Goal: Task Accomplishment & Management: Use online tool/utility

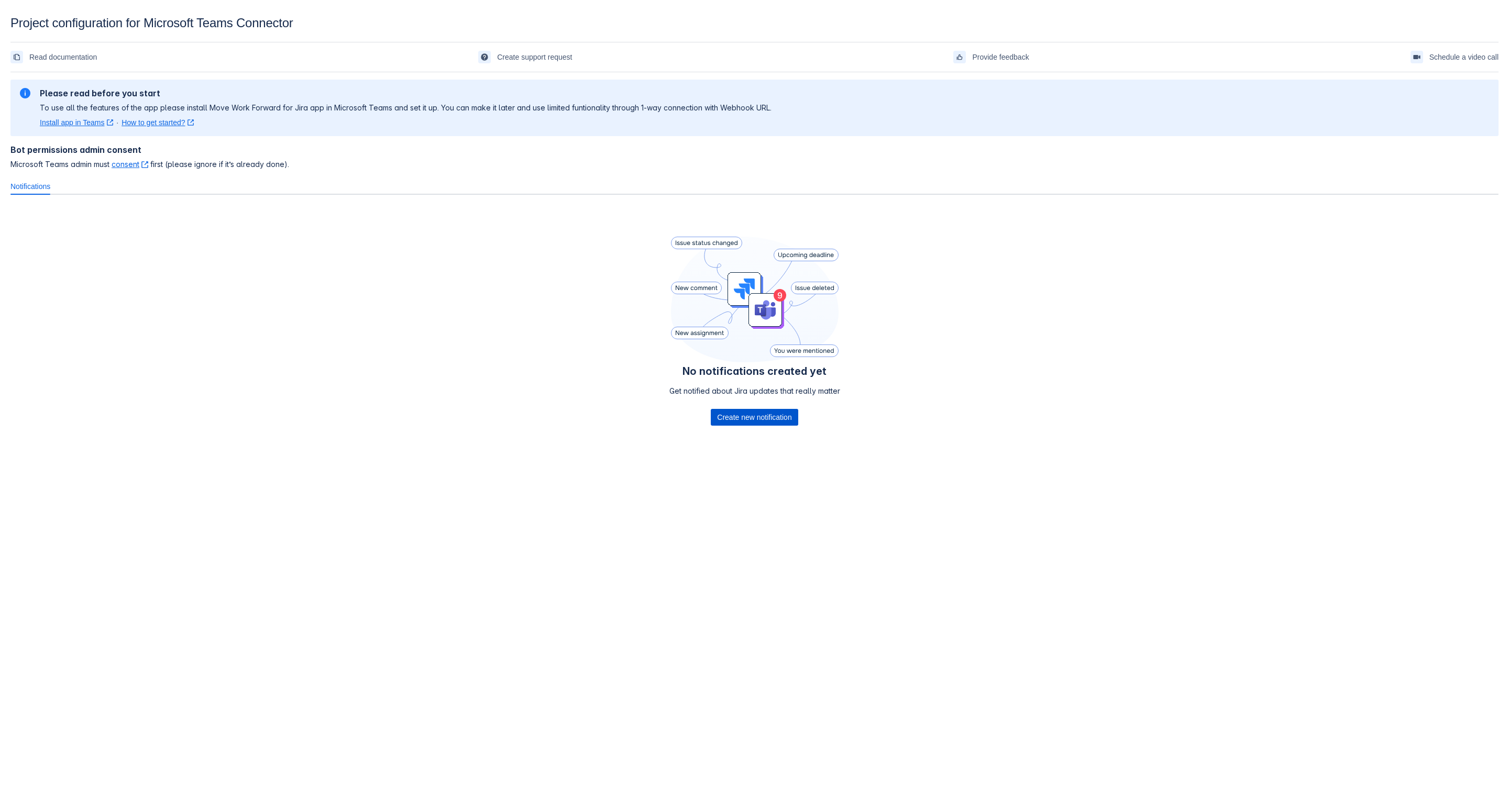
click at [762, 413] on span "Create new notification" at bounding box center [754, 417] width 74 height 17
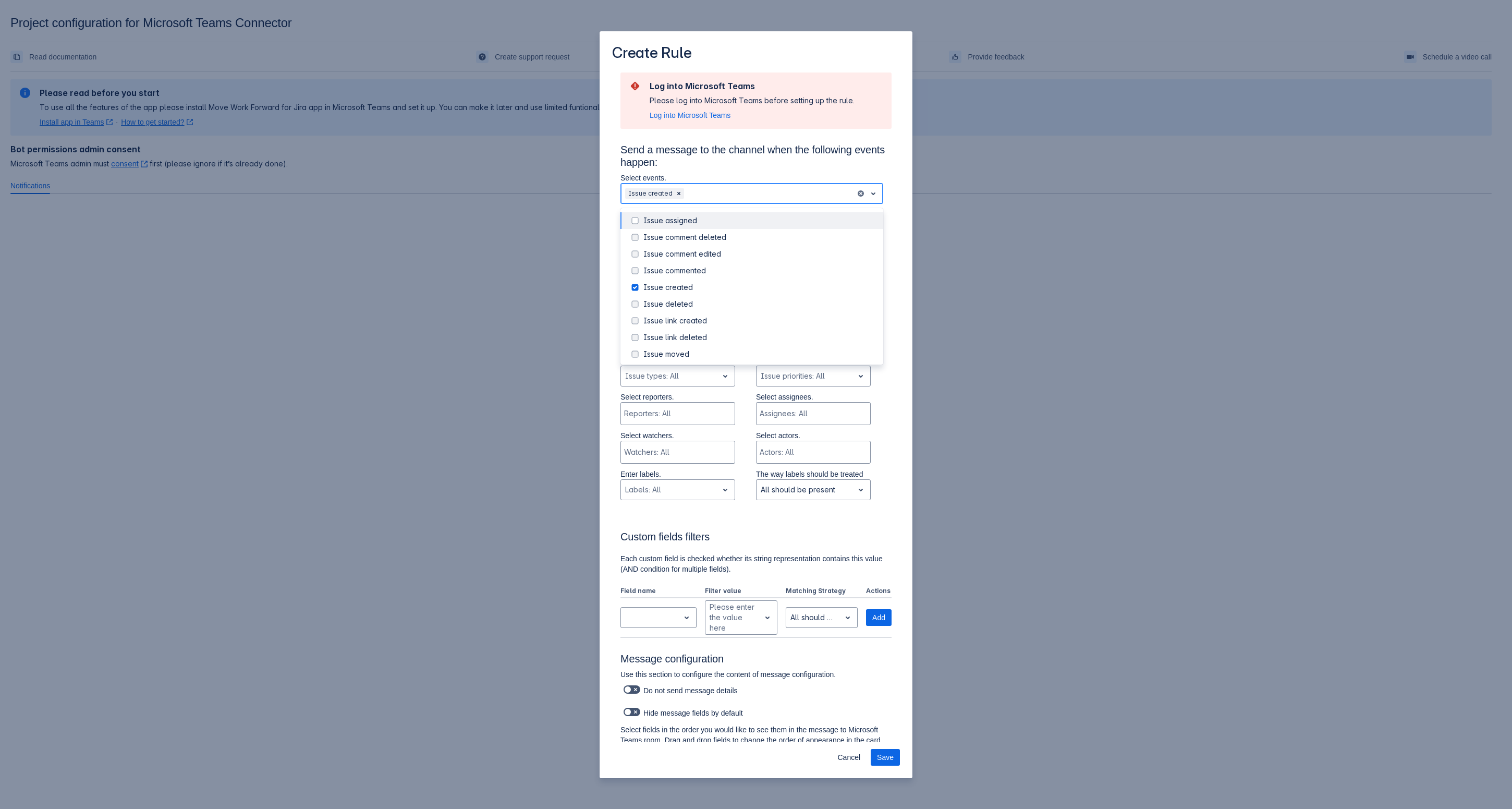
click at [703, 192] on div at bounding box center [769, 193] width 165 height 12
click at [633, 219] on span at bounding box center [635, 220] width 12 height 12
click at [633, 267] on span at bounding box center [635, 270] width 12 height 12
click at [634, 288] on span at bounding box center [635, 289] width 12 height 12
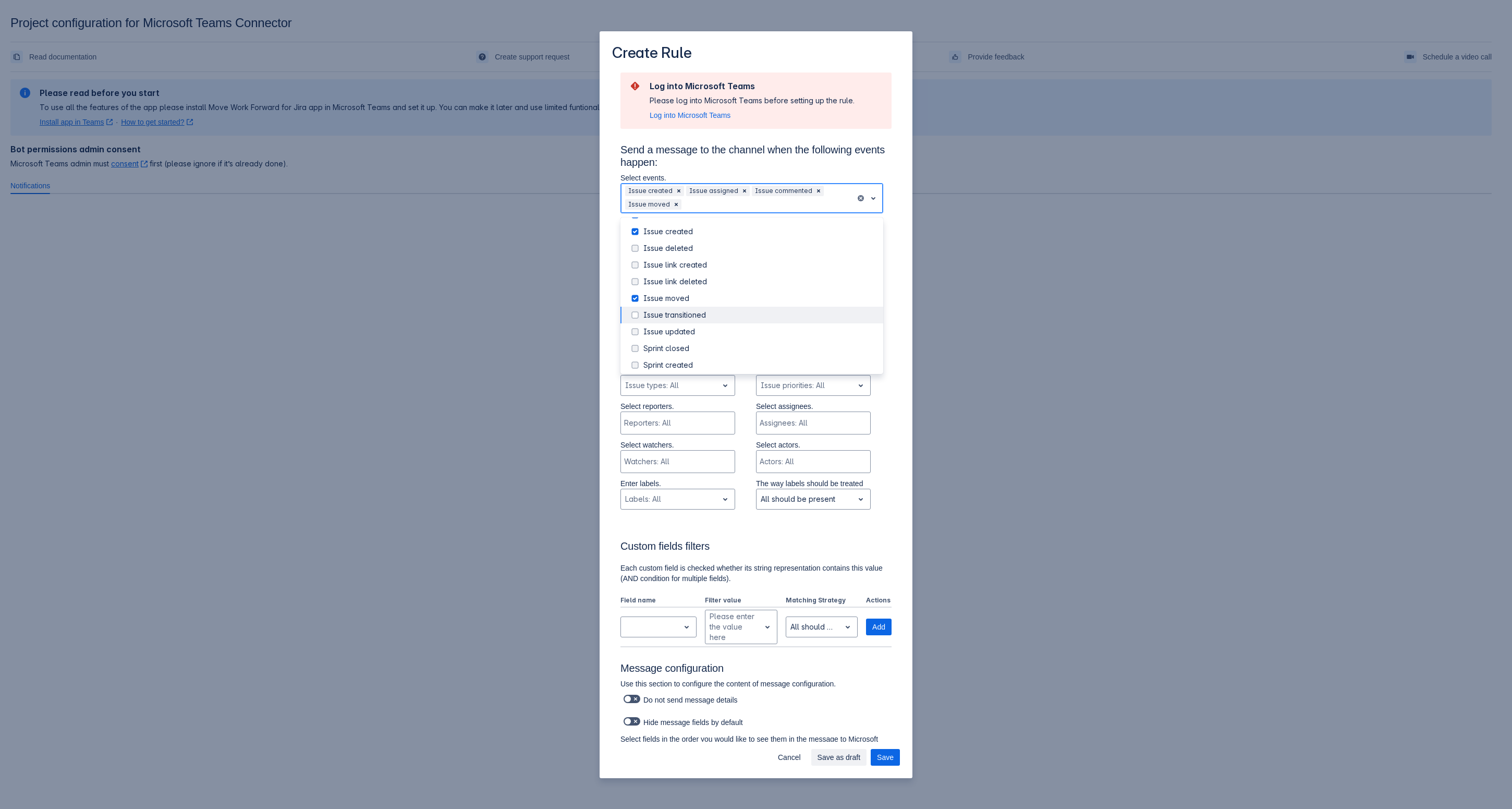
click at [631, 315] on span at bounding box center [635, 315] width 12 height 12
click at [634, 300] on span at bounding box center [635, 298] width 12 height 12
click at [888, 272] on div "Log into Microsoft Teams Please log into Microsoft Teams before setting up the …" at bounding box center [756, 596] width 288 height 1046
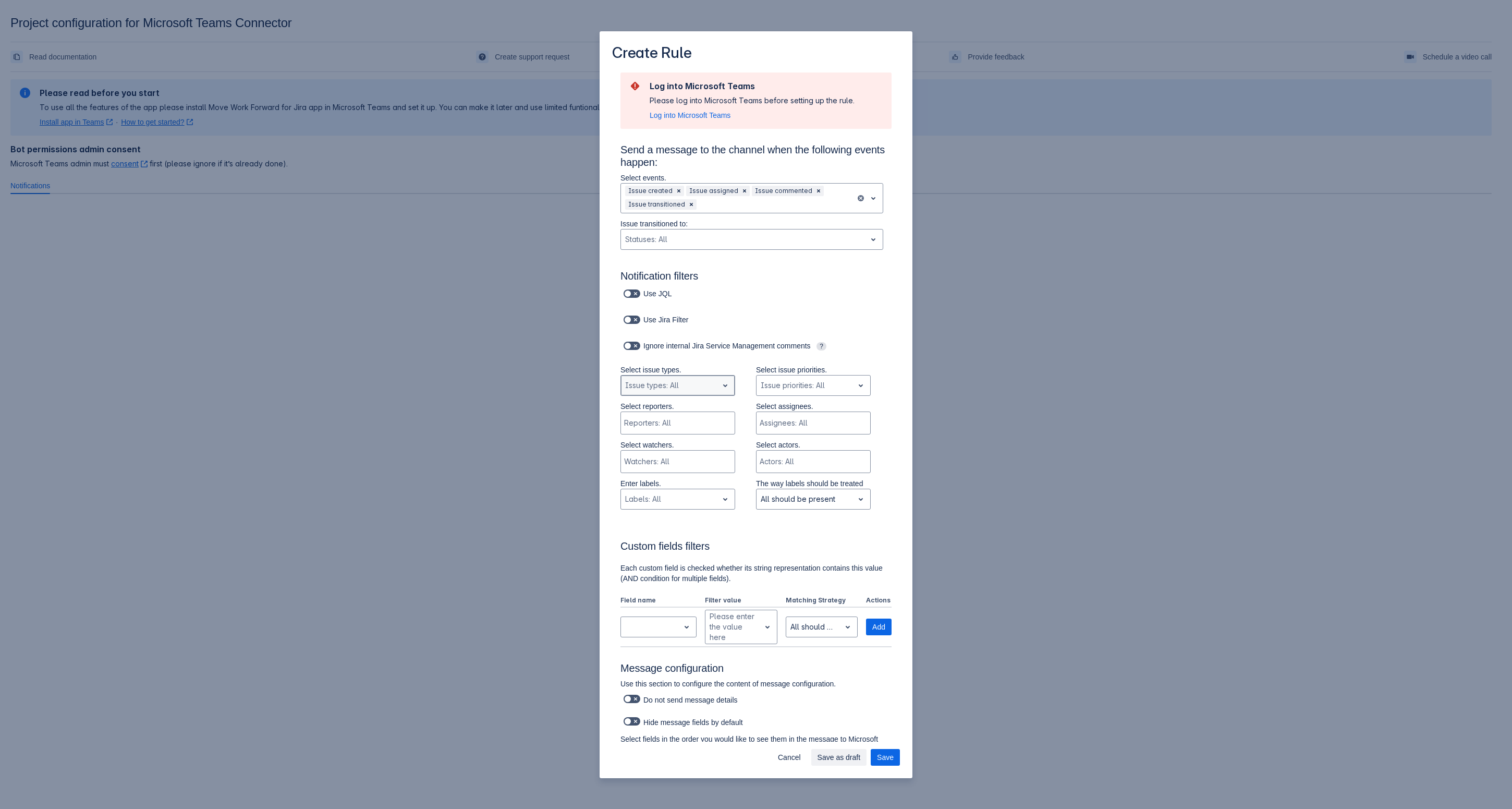
click at [719, 387] on span "open" at bounding box center [725, 386] width 12 height 12
click at [721, 382] on span "open" at bounding box center [725, 386] width 12 height 12
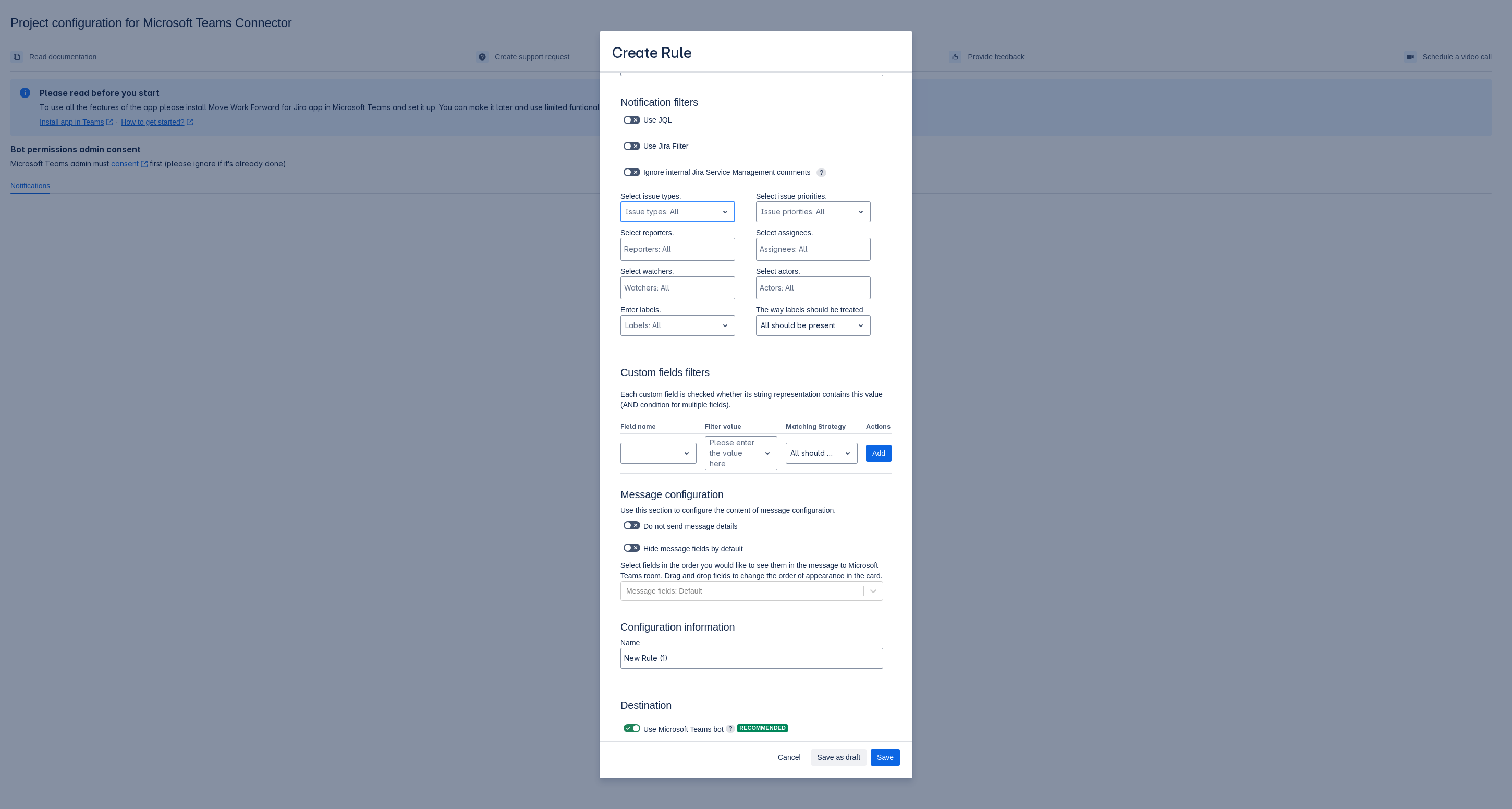
scroll to position [196, 0]
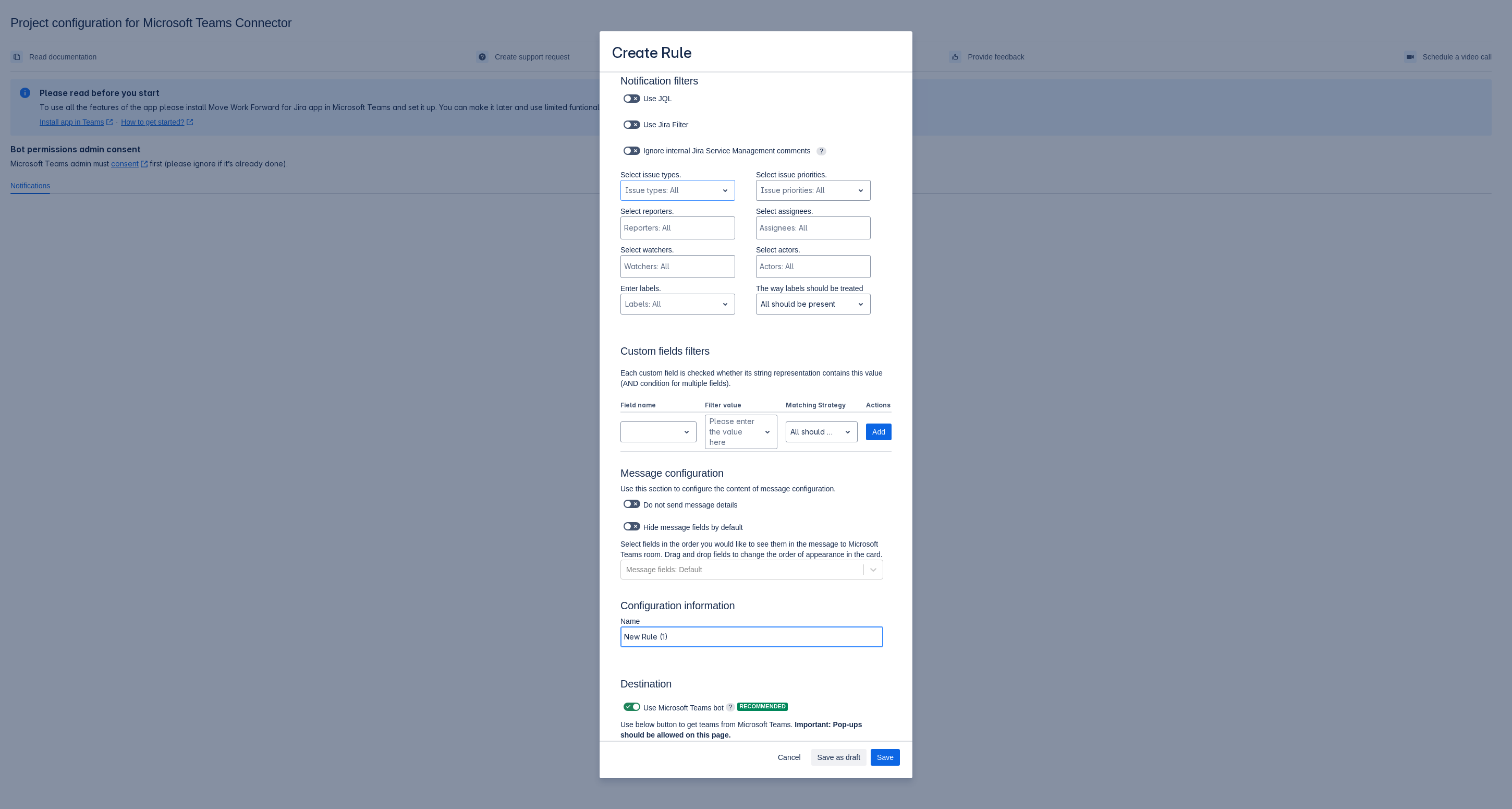
drag, startPoint x: 695, startPoint y: 648, endPoint x: 572, endPoint y: 649, distance: 123.0
click at [571, 649] on div "Create Rule Log into Microsoft Teams Please log into Microsoft Teams before set…" at bounding box center [756, 404] width 1512 height 809
type input "CS Notification"
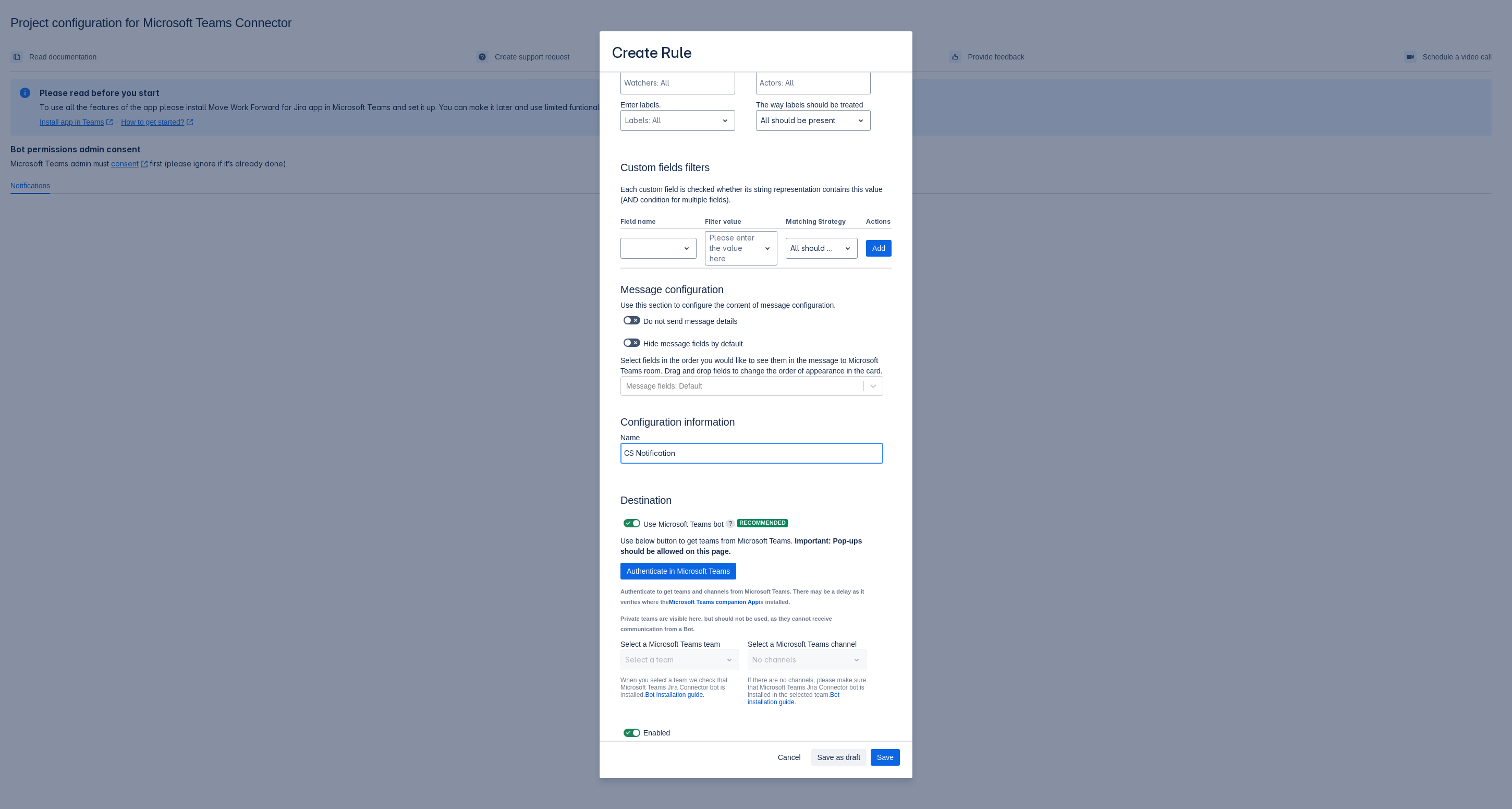
scroll to position [386, 0]
click at [719, 572] on span "Authenticate in Microsoft Teams" at bounding box center [678, 572] width 104 height 17
click at [718, 577] on span "Authenticate in Microsoft Teams" at bounding box center [678, 572] width 104 height 17
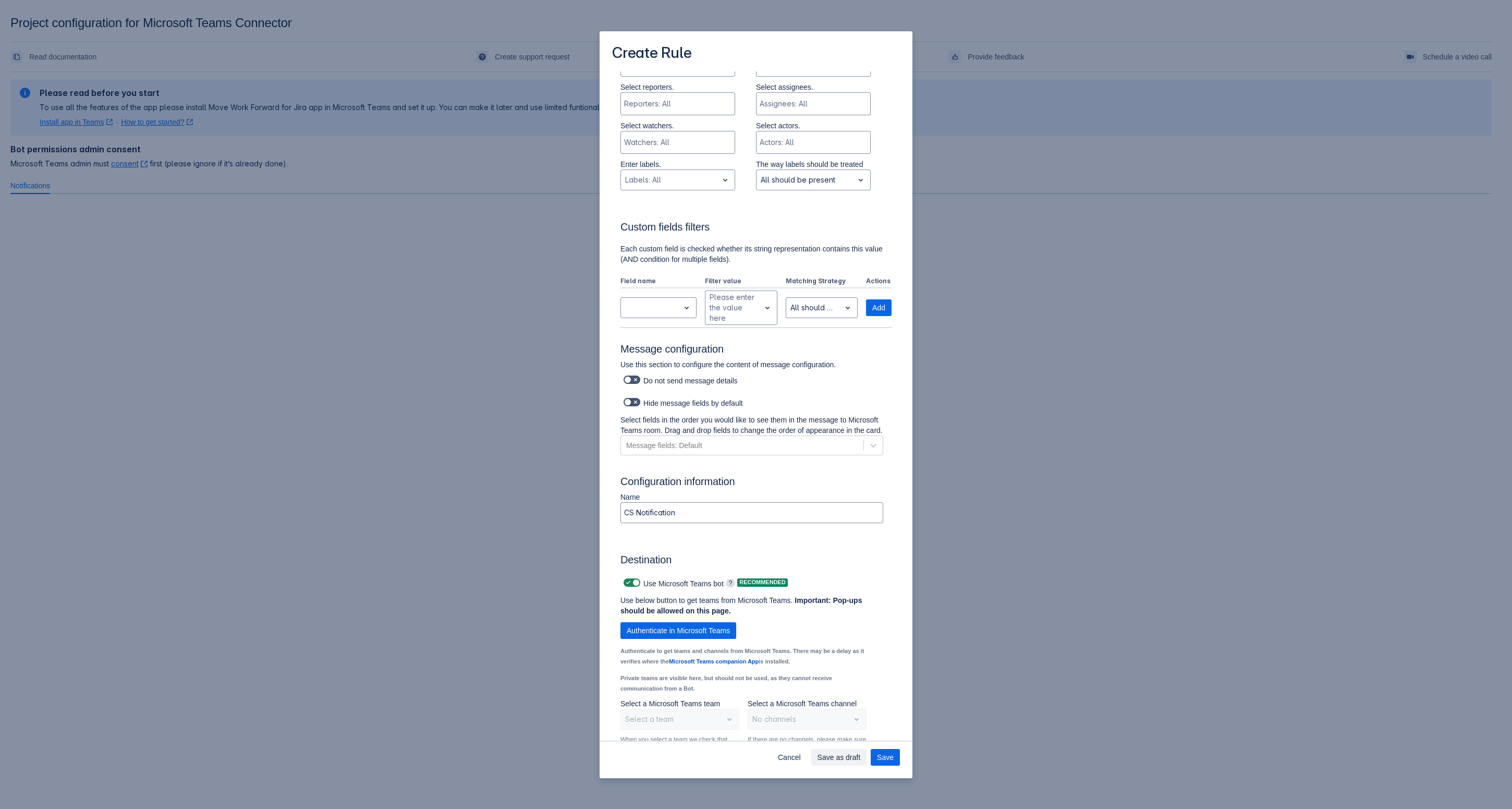
scroll to position [314, 0]
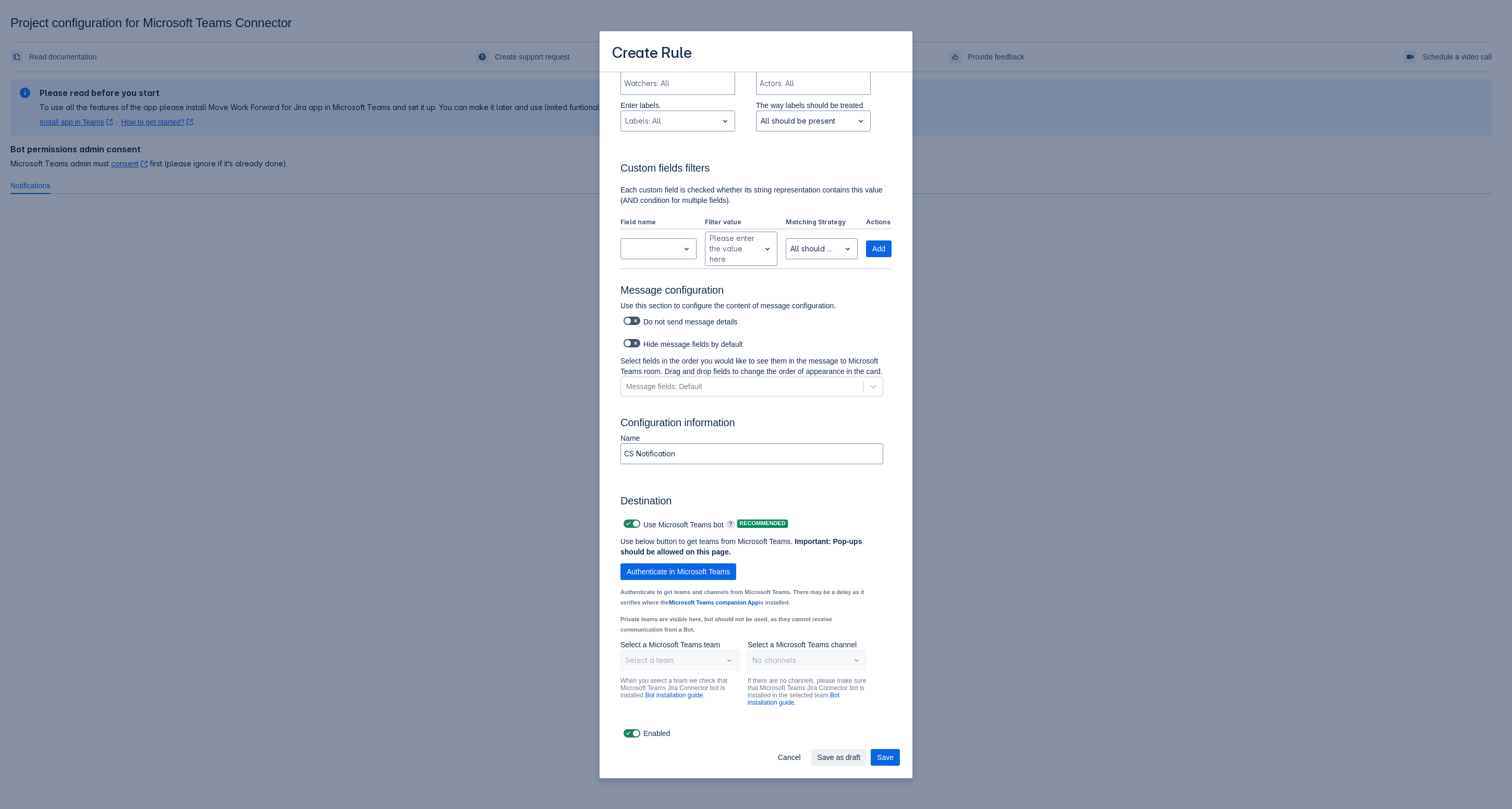
click at [712, 664] on div "Select a team" at bounding box center [680, 660] width 119 height 21
click at [751, 641] on p "Select a Microsoft Teams channel" at bounding box center [807, 644] width 119 height 10
drag, startPoint x: 666, startPoint y: 592, endPoint x: 848, endPoint y: 607, distance: 182.6
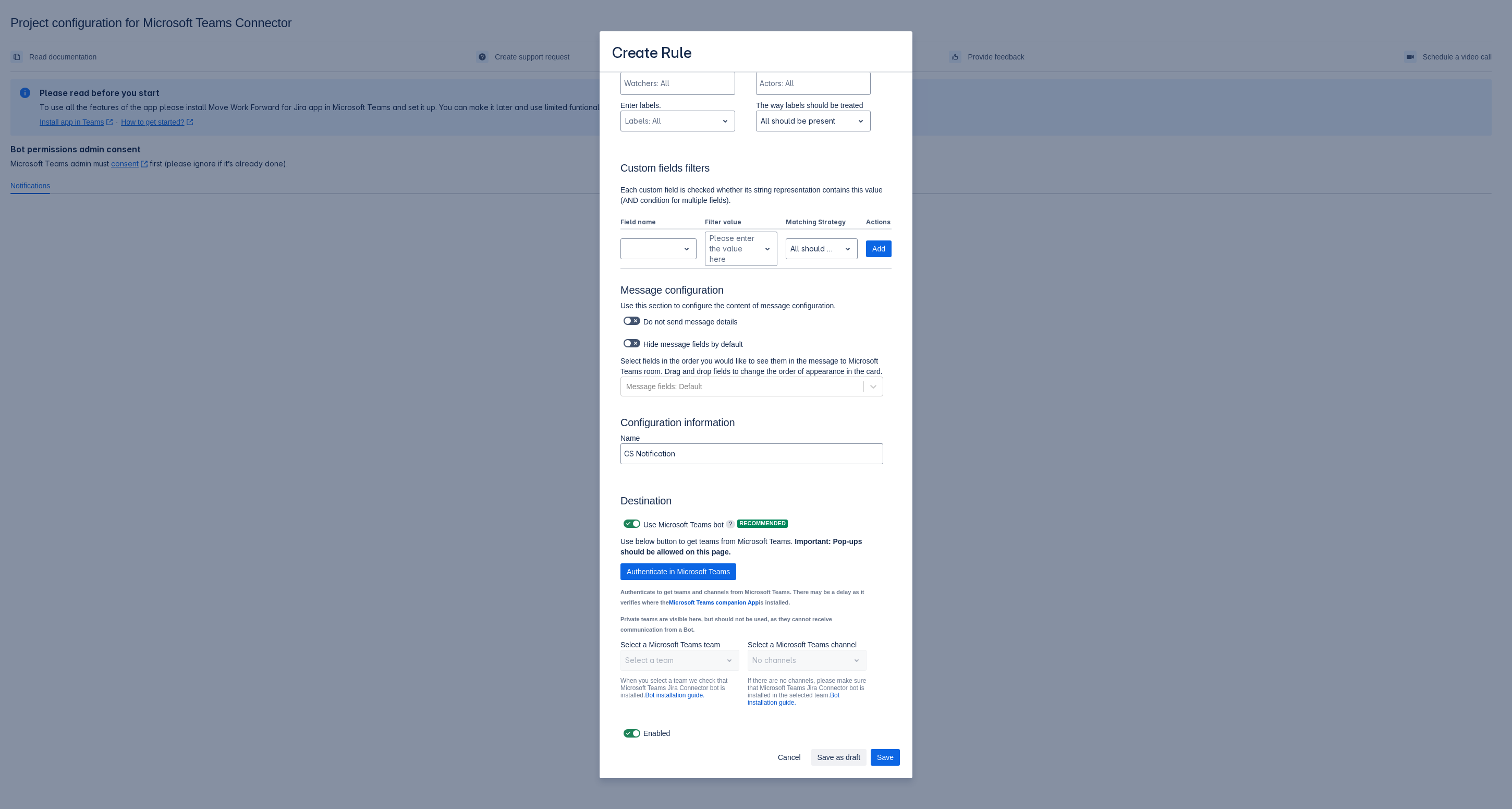
click at [848, 607] on p "Authenticate to get teams and channels from Microsoft Teams. There may be a del…" at bounding box center [743, 597] width 246 height 21
click at [829, 606] on p "Authenticate to get teams and channels from Microsoft Teams. There may be a del…" at bounding box center [743, 597] width 246 height 21
click at [885, 756] on span "Save" at bounding box center [885, 757] width 17 height 17
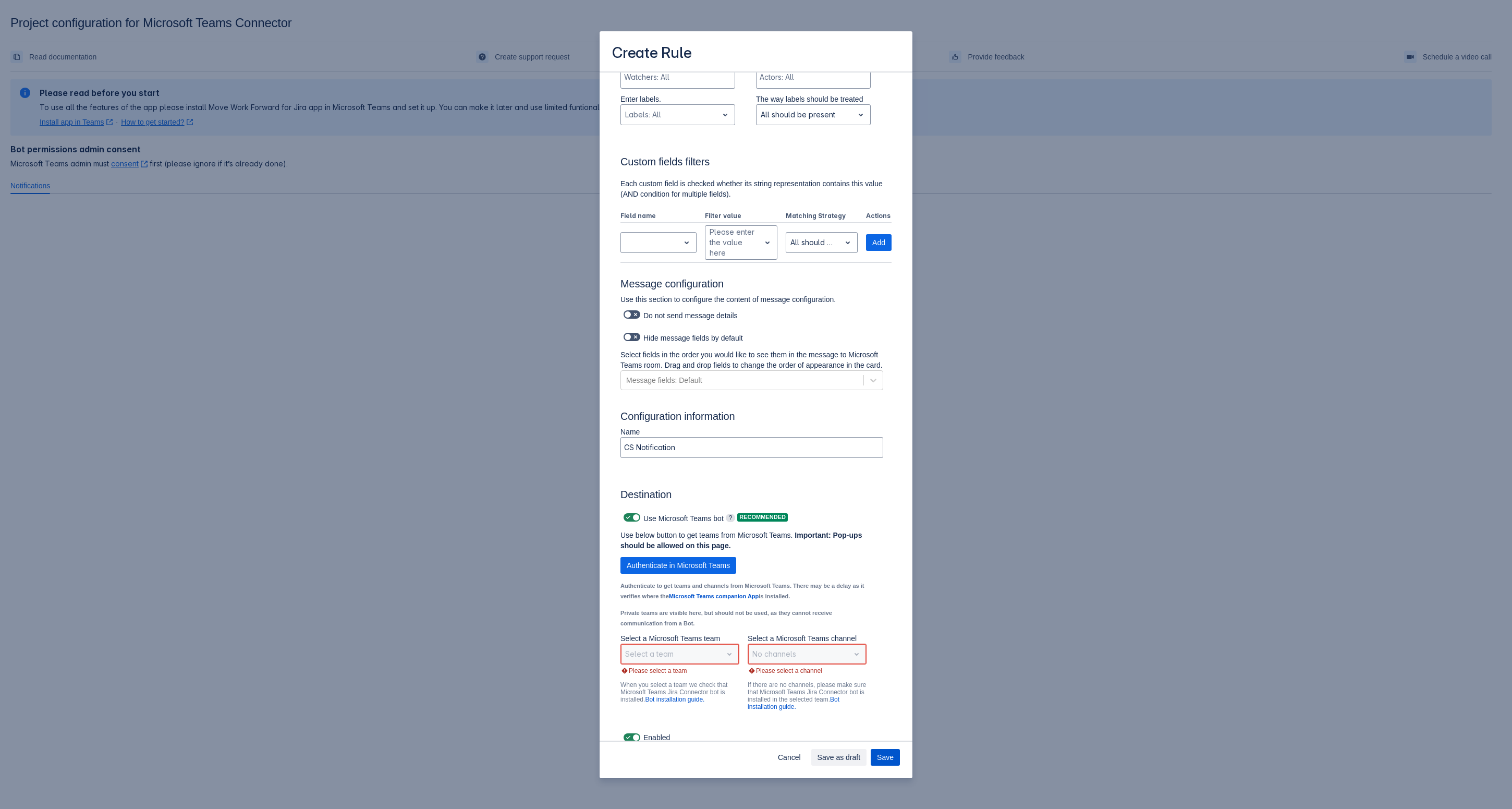
scroll to position [315, 0]
click at [725, 658] on div "Select a team" at bounding box center [680, 653] width 119 height 21
click at [698, 660] on div "Select a team" at bounding box center [680, 653] width 119 height 21
drag, startPoint x: 690, startPoint y: 660, endPoint x: 634, endPoint y: 660, distance: 56.0
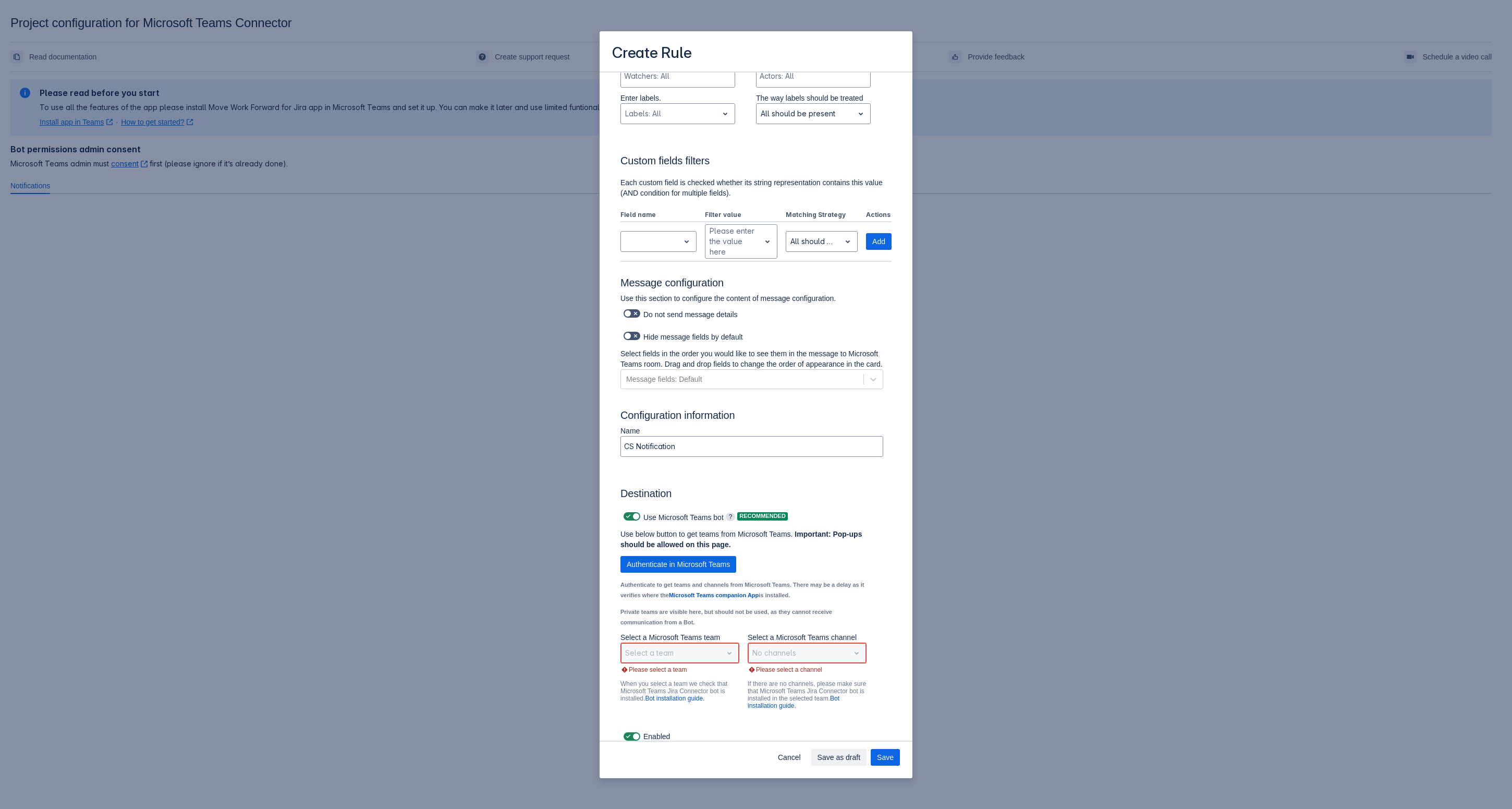
click at [686, 660] on div "Select a team" at bounding box center [680, 653] width 119 height 21
click at [634, 660] on div "Select a team" at bounding box center [680, 653] width 119 height 21
click at [808, 664] on div "No channels" at bounding box center [807, 653] width 119 height 21
drag, startPoint x: 808, startPoint y: 665, endPoint x: 788, endPoint y: 665, distance: 20.0
click at [804, 664] on div "No channels" at bounding box center [807, 653] width 119 height 21
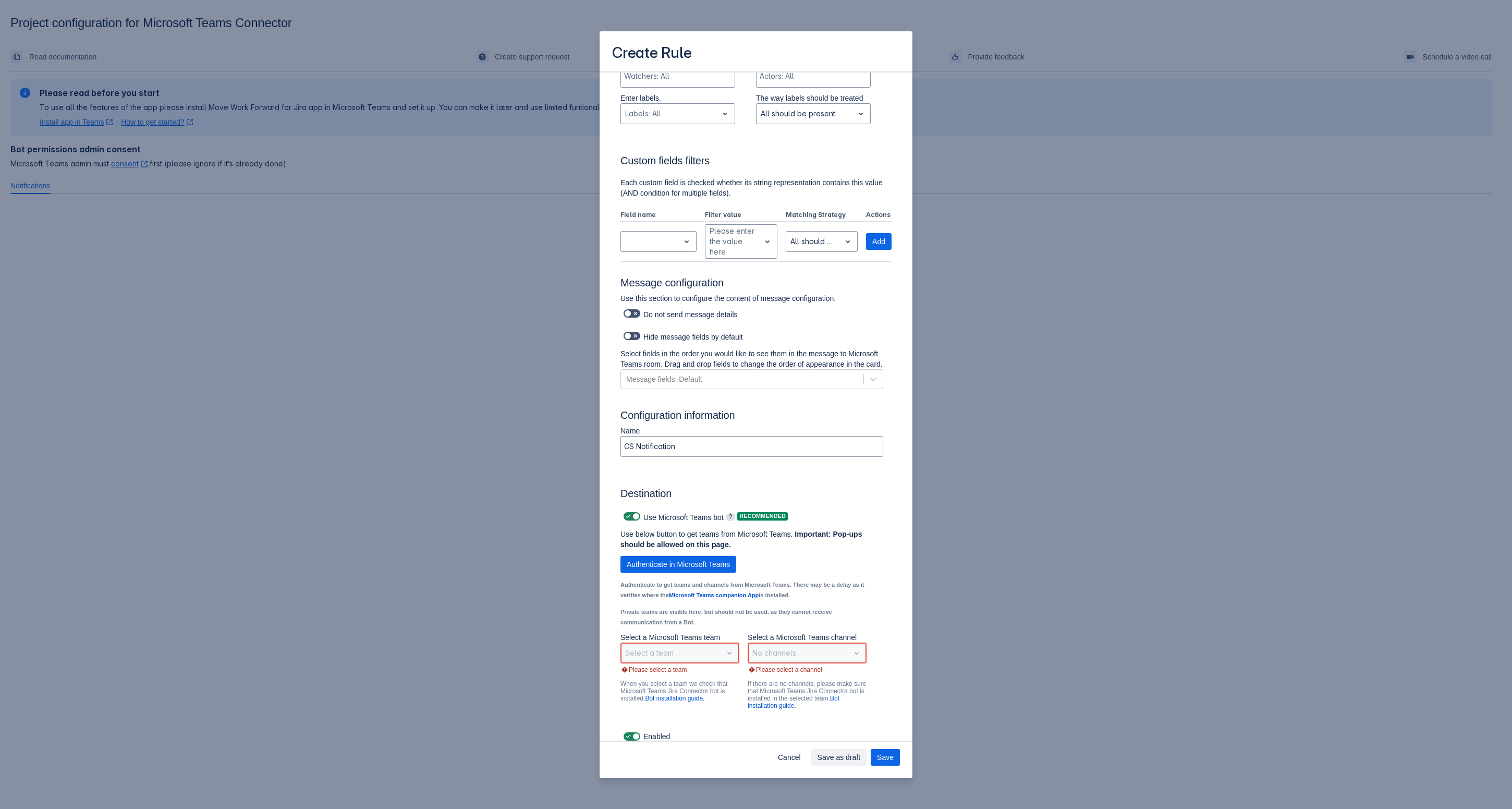
click at [715, 661] on div "Select a team" at bounding box center [680, 653] width 119 height 21
click at [820, 657] on div "No channels" at bounding box center [807, 653] width 119 height 21
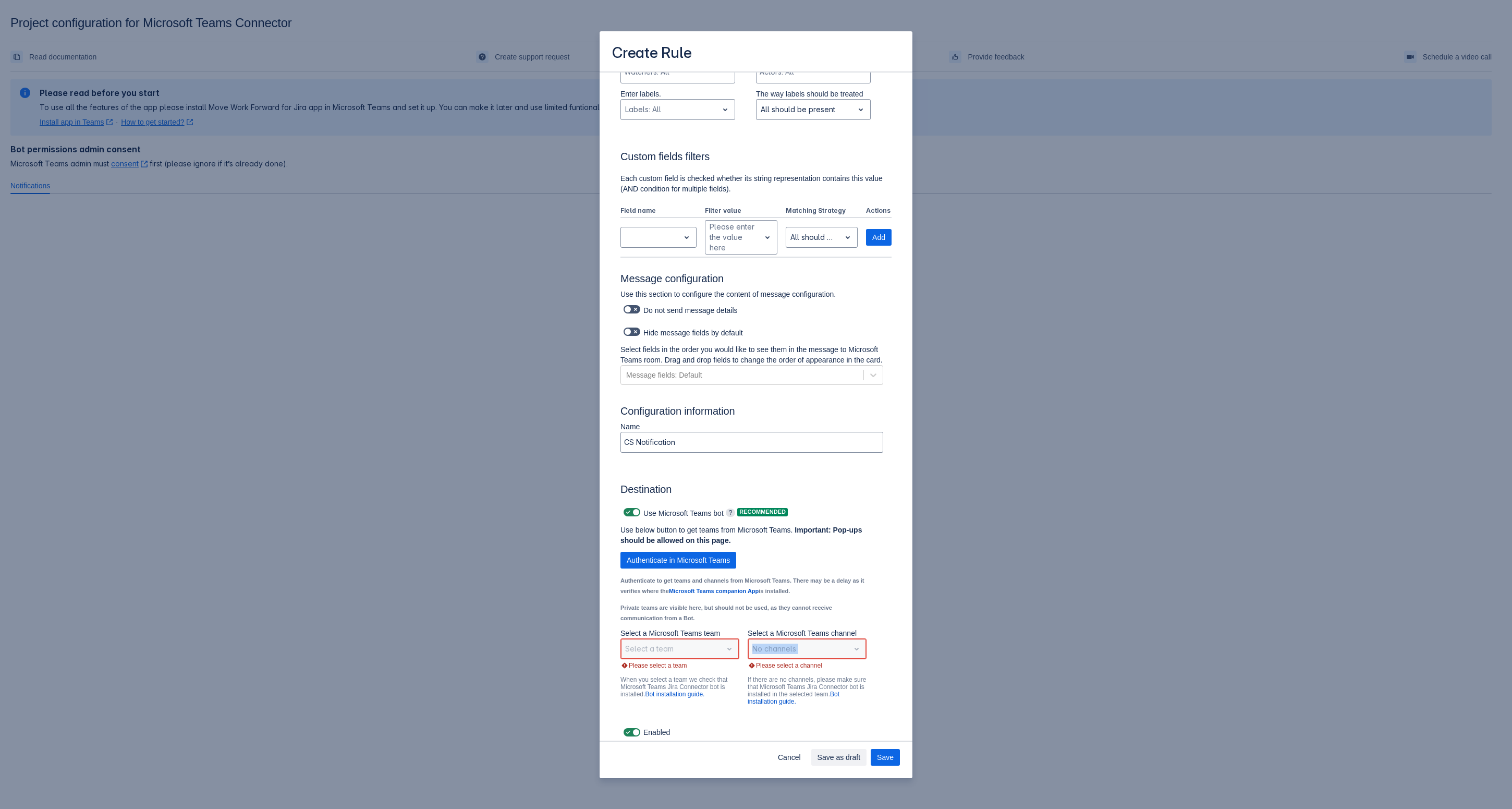
scroll to position [325, 0]
click at [830, 648] on div "No channels" at bounding box center [807, 649] width 119 height 21
click at [712, 652] on div "Select a team" at bounding box center [680, 649] width 119 height 21
click at [712, 654] on div "Select a team" at bounding box center [680, 649] width 119 height 21
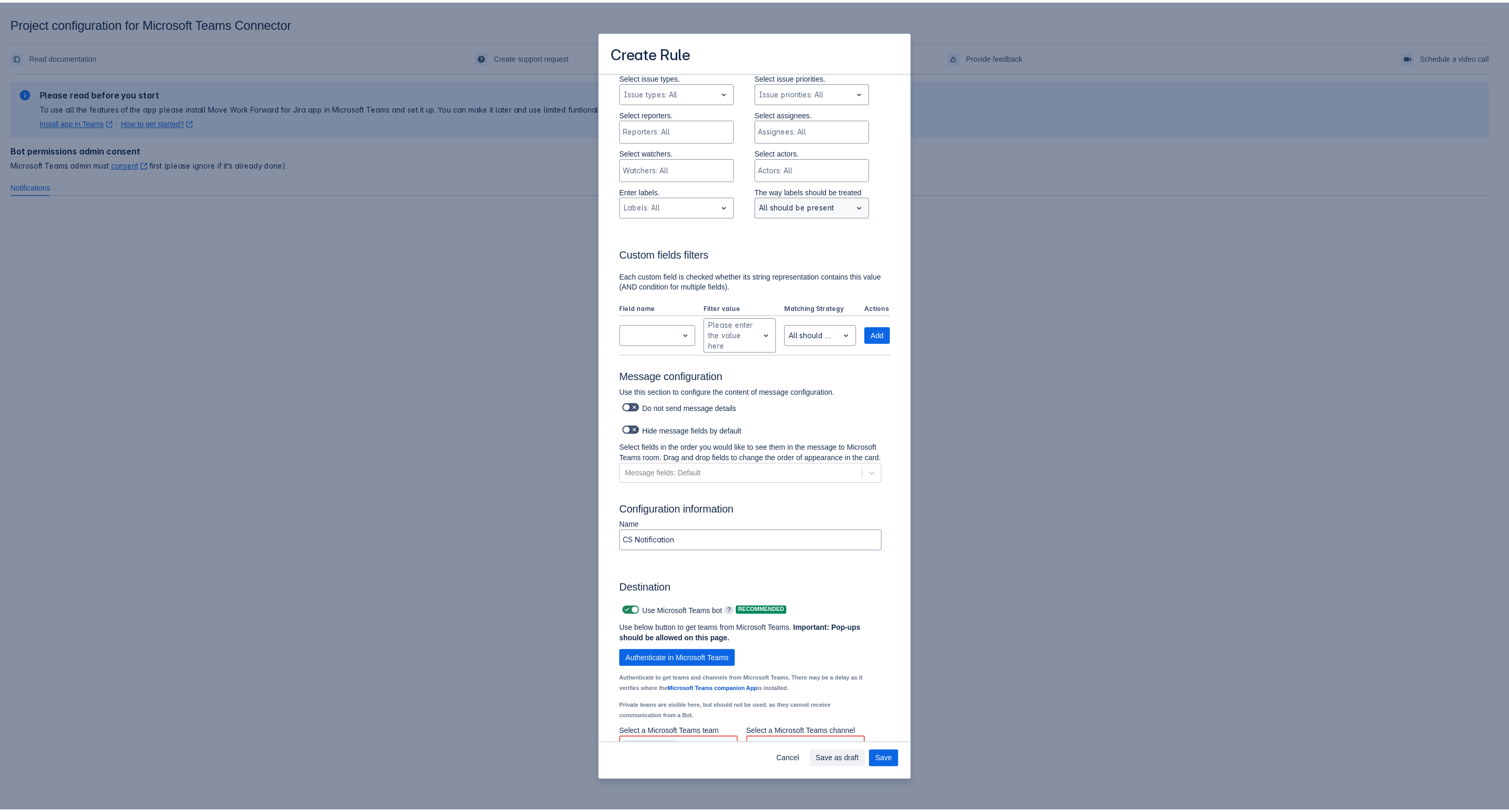
scroll to position [0, 0]
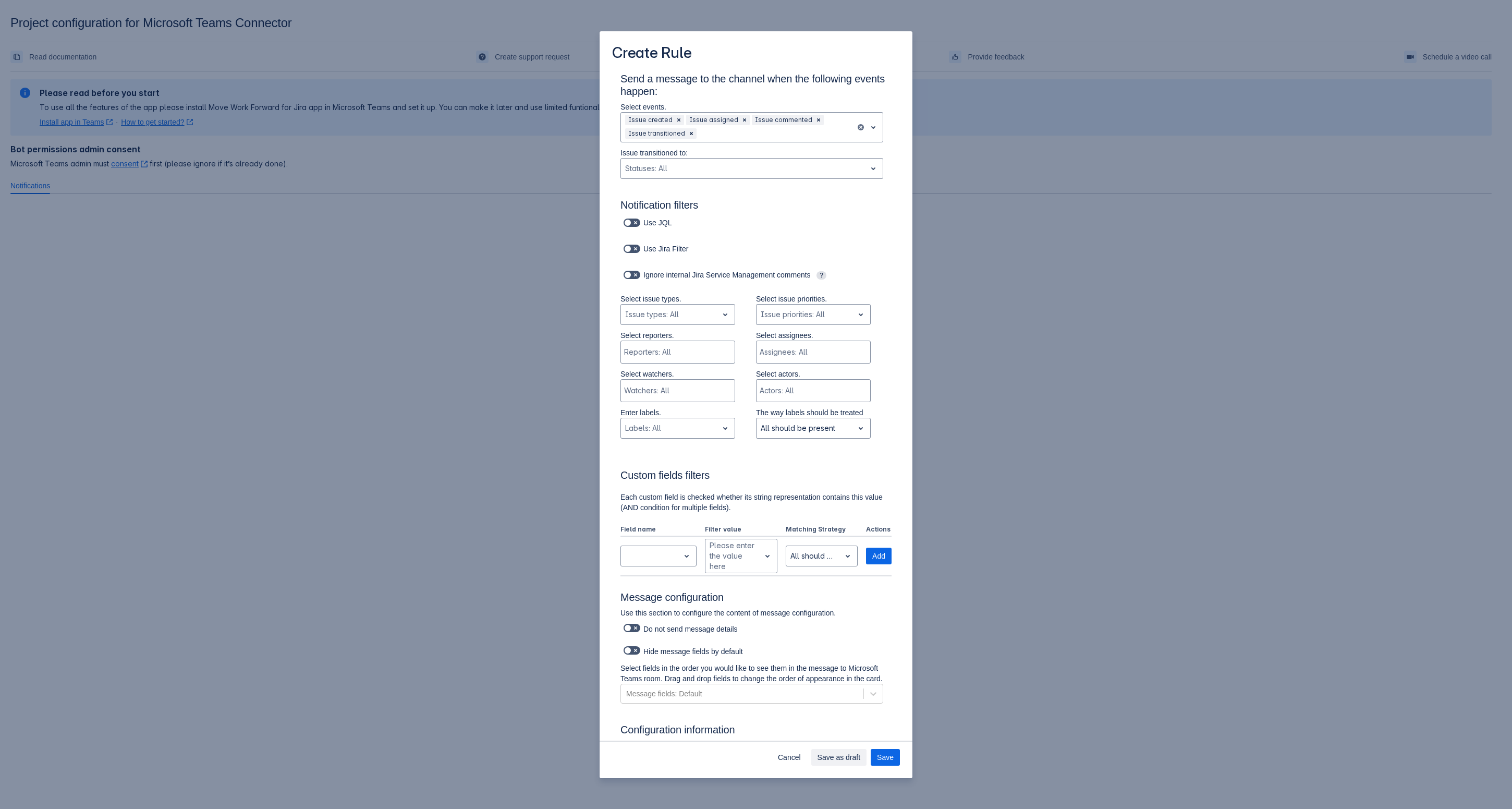
click at [1132, 370] on div "Create Rule Send a message to the channel when the following events happen: Sel…" at bounding box center [756, 404] width 1512 height 809
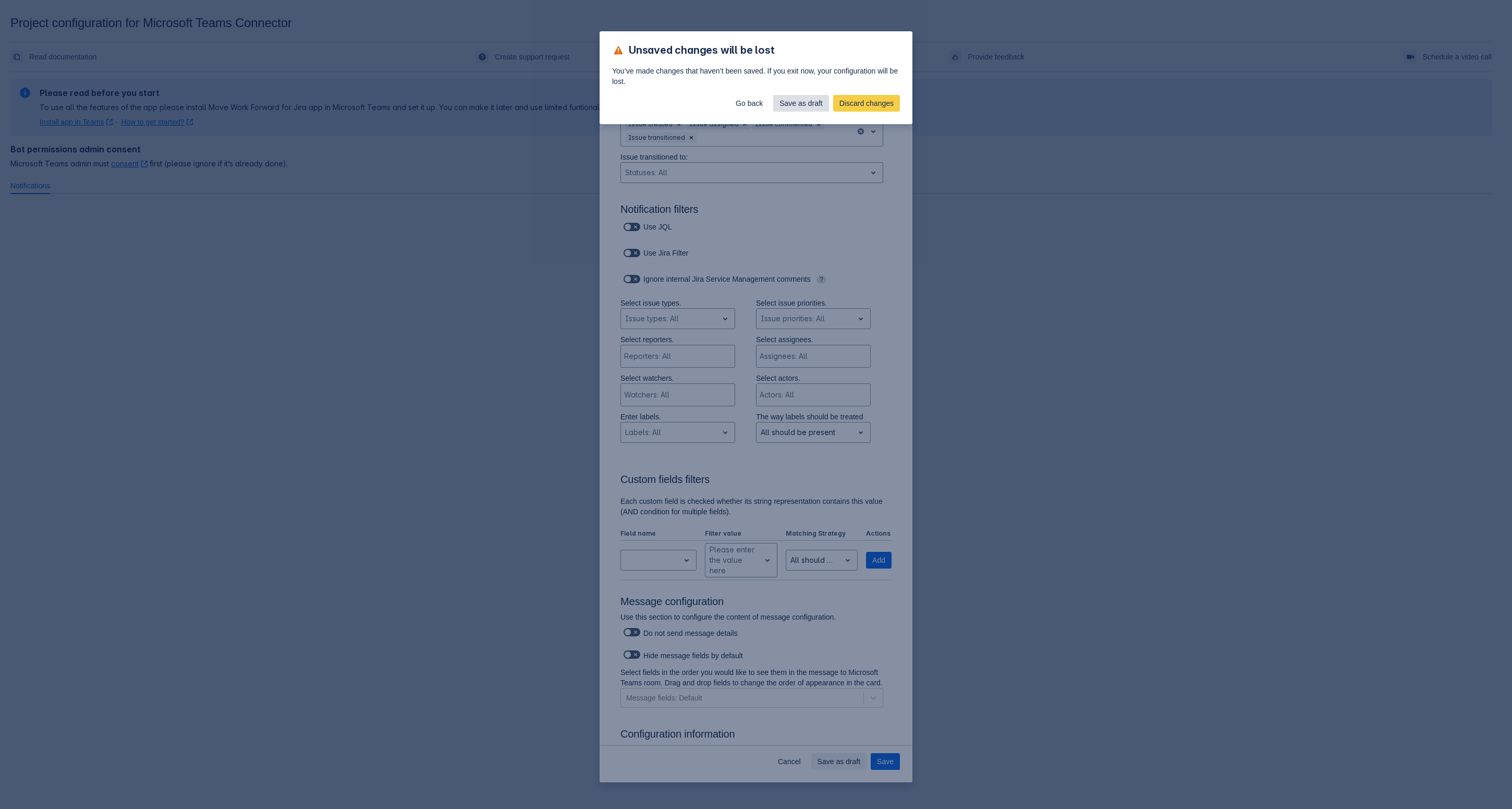
click at [814, 106] on span "Save as draft" at bounding box center [801, 104] width 43 height 17
